Goal: Find specific page/section: Find specific page/section

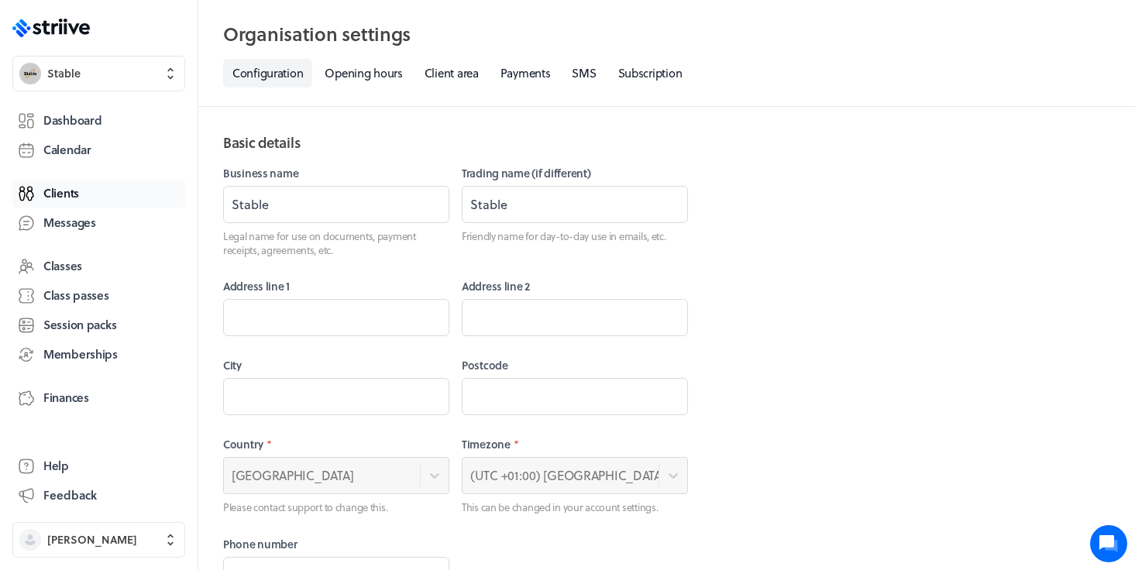
click at [51, 194] on span "Clients" at bounding box center [61, 193] width 36 height 16
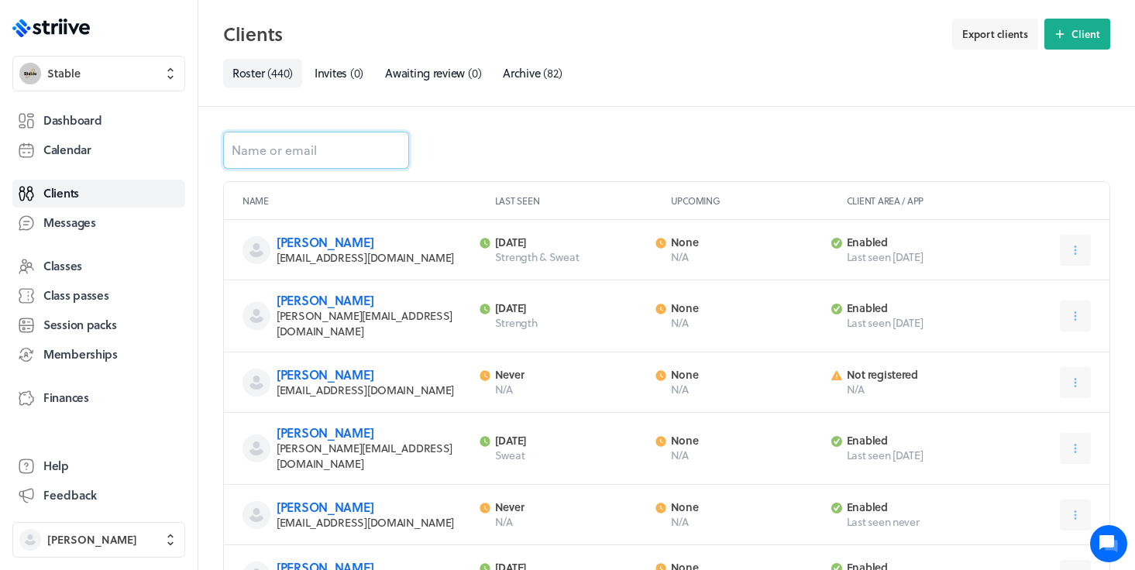
click at [283, 159] on input at bounding box center [316, 150] width 186 height 37
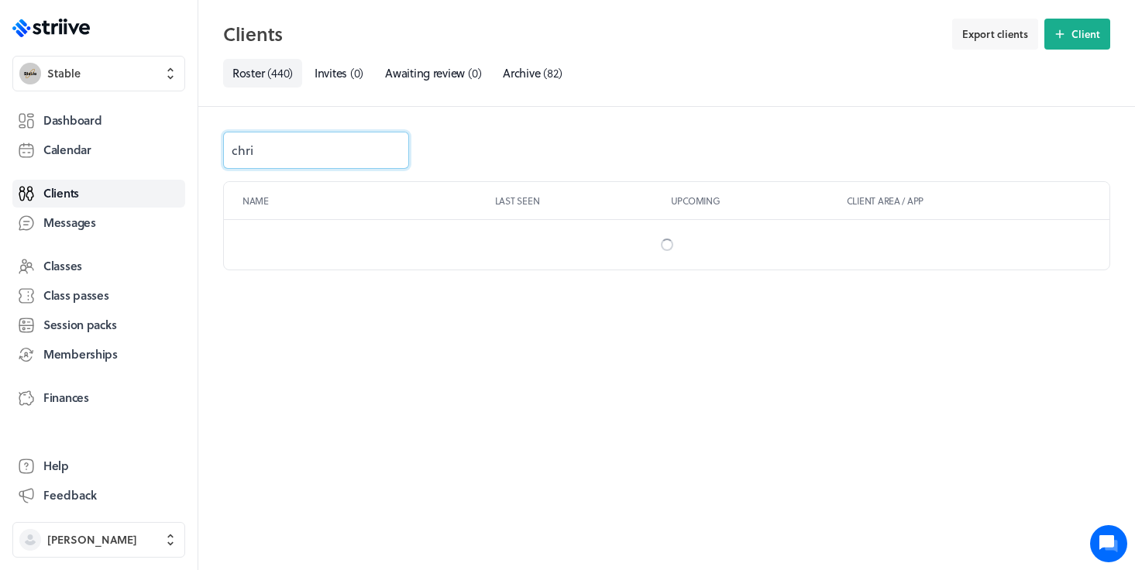
type input "[PERSON_NAME]"
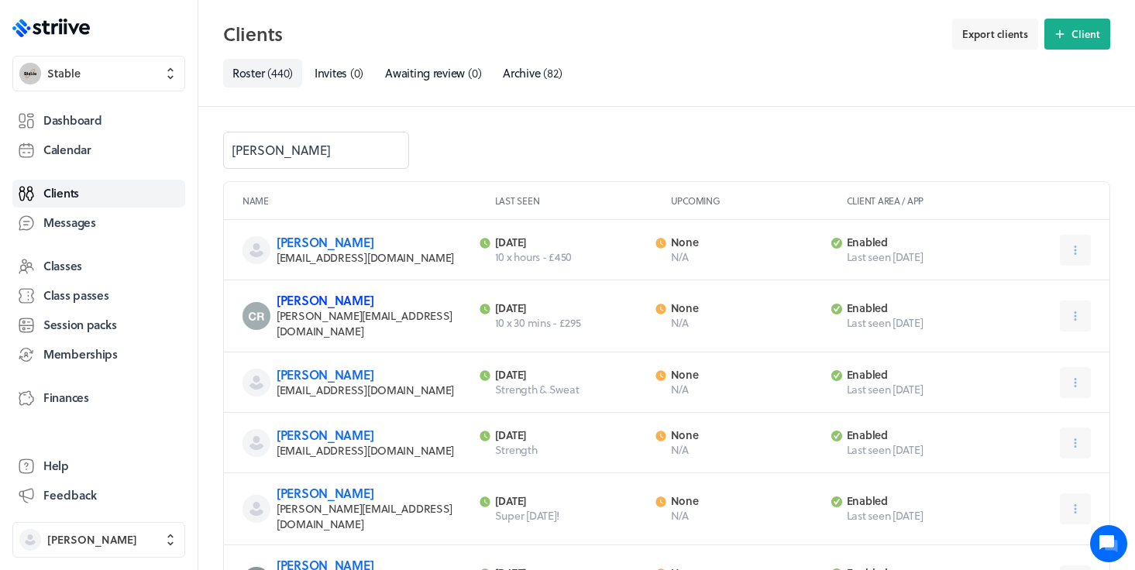
click at [314, 301] on link "[PERSON_NAME]" at bounding box center [325, 300] width 97 height 18
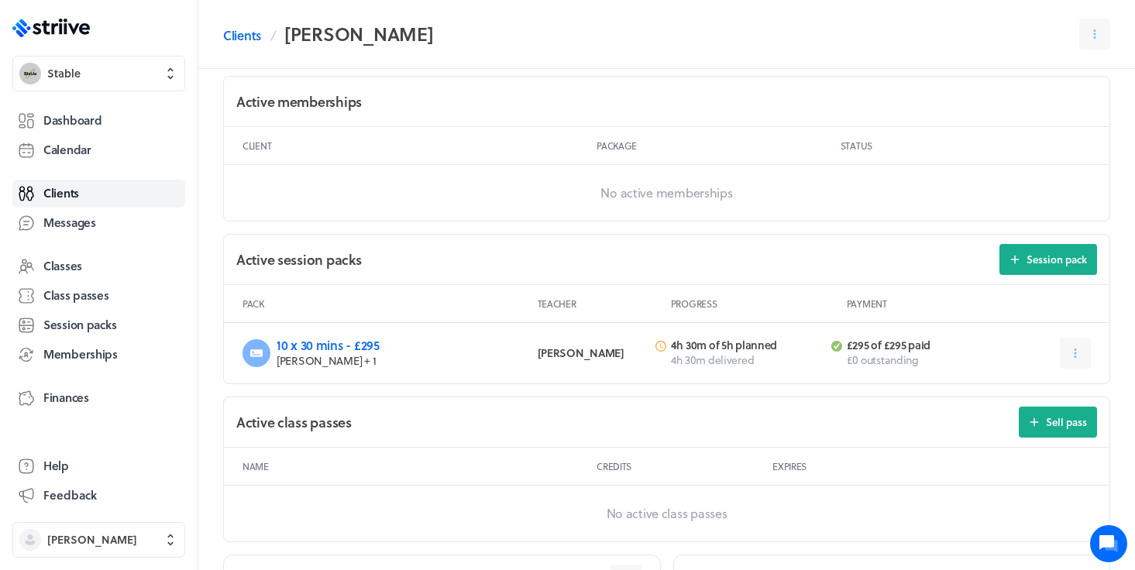
scroll to position [503, 0]
